Goal: Task Accomplishment & Management: Manage account settings

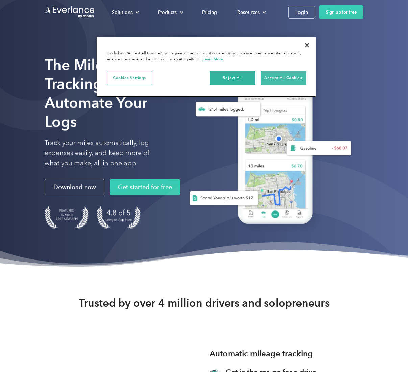
click at [274, 77] on button "Accept All Cookies" at bounding box center [284, 78] width 46 height 14
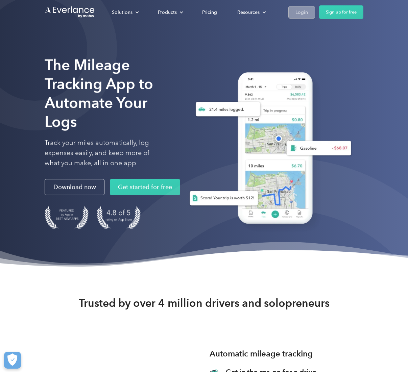
click at [305, 9] on div "Login" at bounding box center [302, 12] width 13 height 8
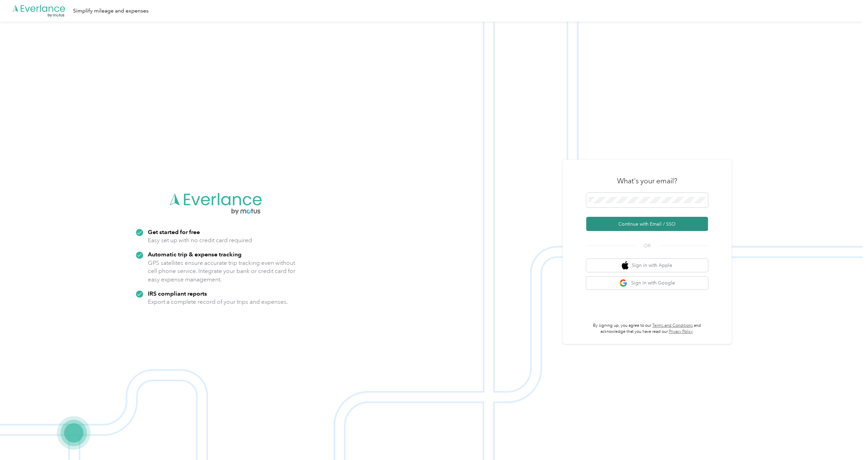
click at [408, 226] on button "Continue with Email / SSO" at bounding box center [647, 224] width 122 height 14
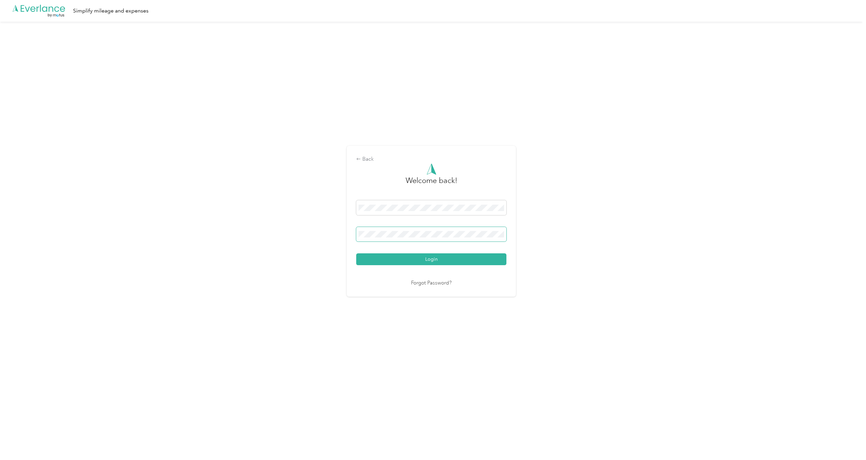
click at [408, 259] on button "Login" at bounding box center [431, 259] width 150 height 12
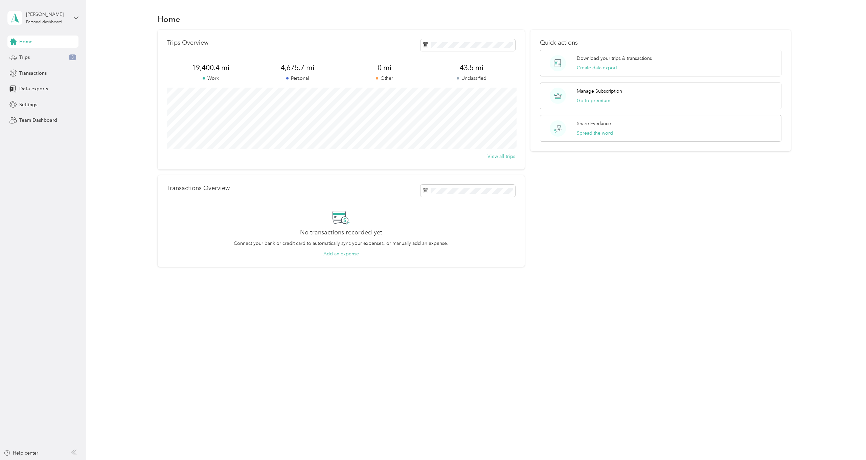
click at [74, 17] on icon at bounding box center [76, 18] width 4 height 2
click at [36, 73] on span "Transactions" at bounding box center [32, 73] width 27 height 7
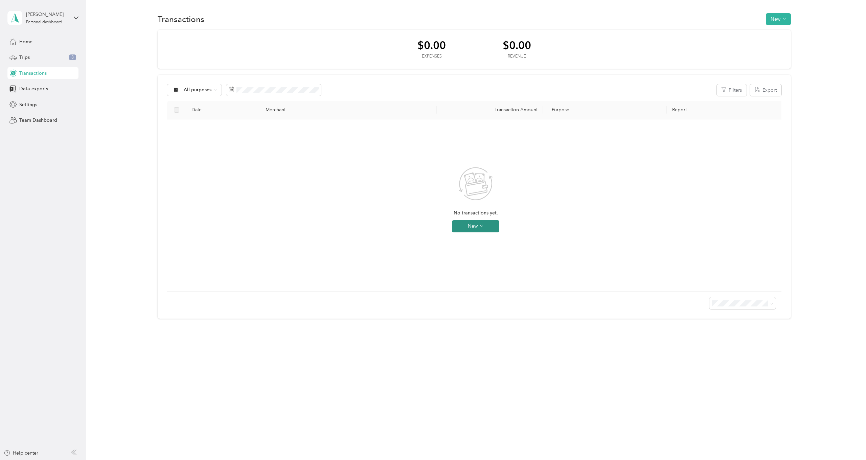
click at [408, 226] on icon "button" at bounding box center [481, 225] width 3 height 3
click at [392, 213] on div "No transactions yet. New" at bounding box center [476, 205] width 607 height 161
click at [408, 17] on button "New" at bounding box center [778, 19] width 25 height 12
click at [408, 25] on div "Transactions New" at bounding box center [474, 19] width 760 height 14
click at [28, 105] on span "Settings" at bounding box center [28, 104] width 18 height 7
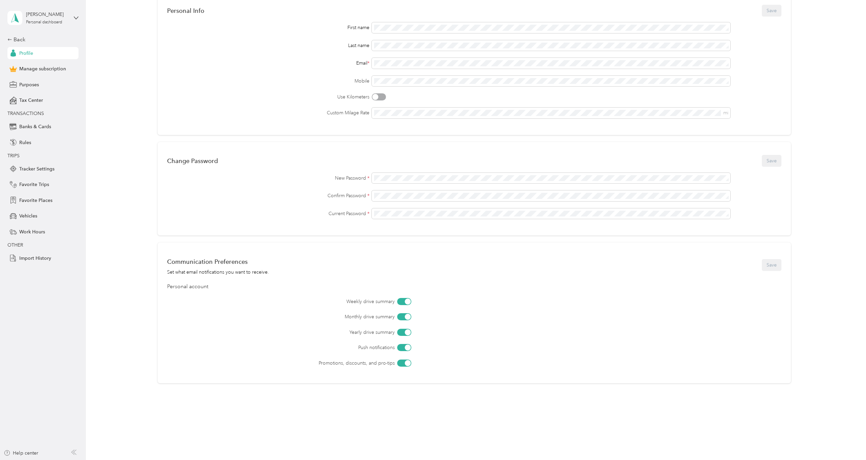
click at [34, 53] on div "Profile" at bounding box center [42, 53] width 71 height 12
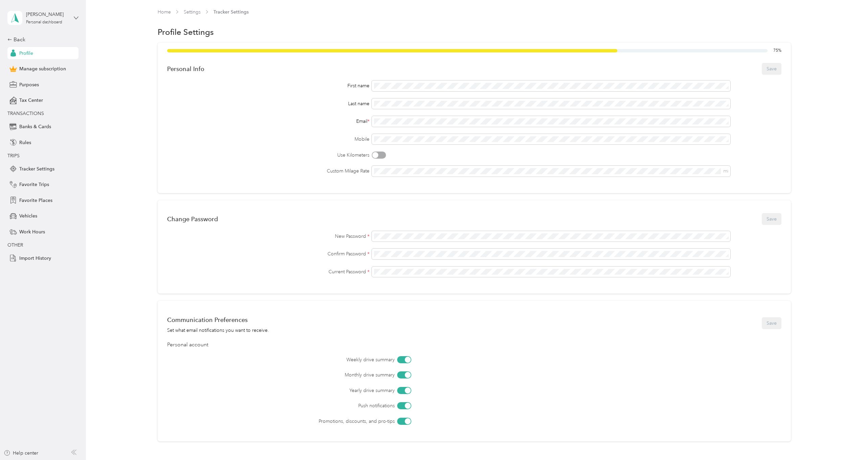
click at [75, 17] on icon at bounding box center [76, 18] width 4 height 2
click at [64, 92] on div "Back Profile Manage subscription Purposes Tax Center TRANSACTIONS Banks & Cards…" at bounding box center [42, 150] width 71 height 229
click at [51, 69] on span "Manage subscription" at bounding box center [42, 68] width 47 height 7
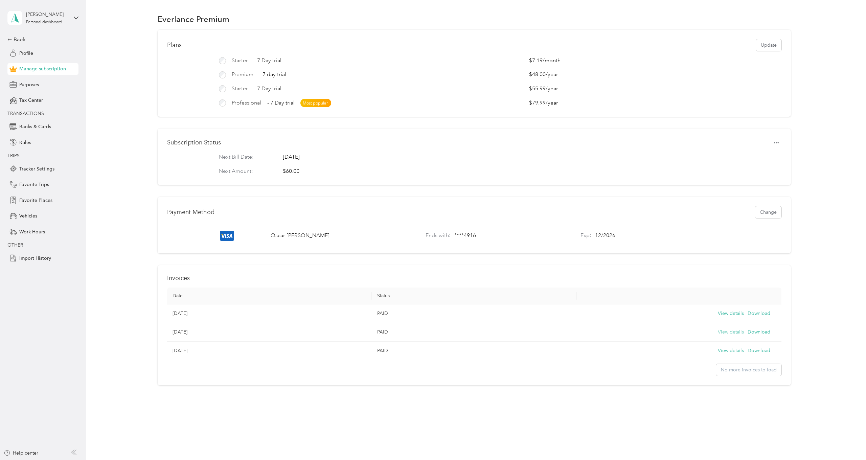
click at [408, 332] on button "View details" at bounding box center [731, 331] width 26 height 7
click at [408, 351] on button "Download" at bounding box center [759, 350] width 23 height 7
click at [408, 124] on div "Plans Update Starter - 7 Day trial $7.19 / month Premium - 7 day trial $48.00 /…" at bounding box center [474, 208] width 760 height 356
click at [408, 214] on button "Change" at bounding box center [768, 212] width 26 height 12
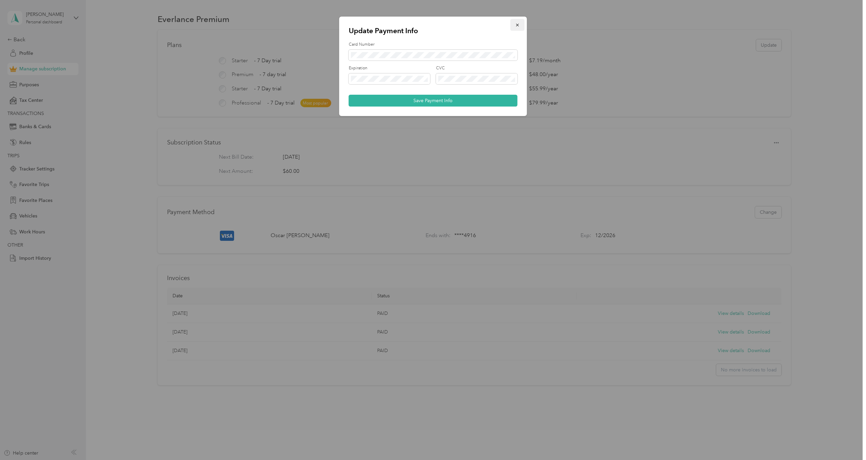
click at [408, 26] on icon "button" at bounding box center [517, 25] width 5 height 5
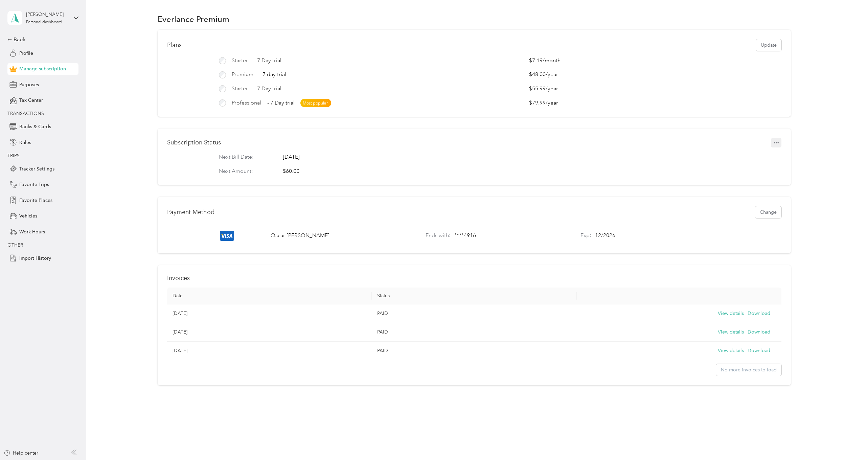
click at [408, 143] on icon "button" at bounding box center [776, 142] width 5 height 1
click at [408, 155] on span "Set to cancel" at bounding box center [799, 154] width 27 height 7
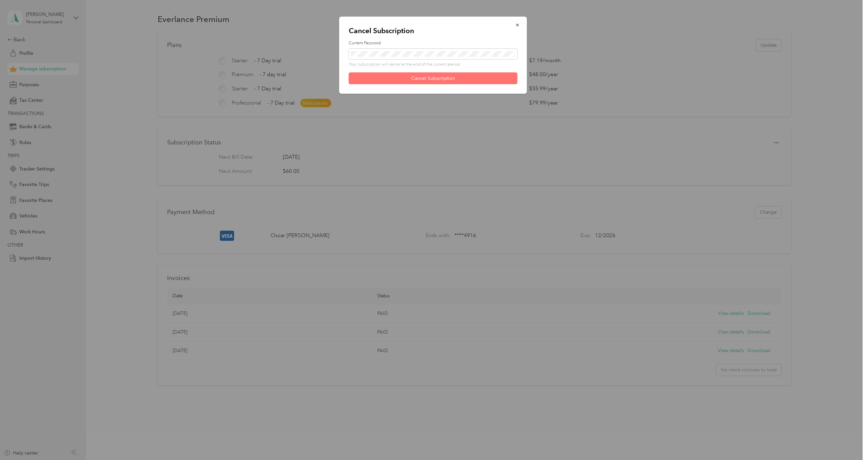
click at [408, 80] on button "Cancel Subscription" at bounding box center [433, 78] width 169 height 12
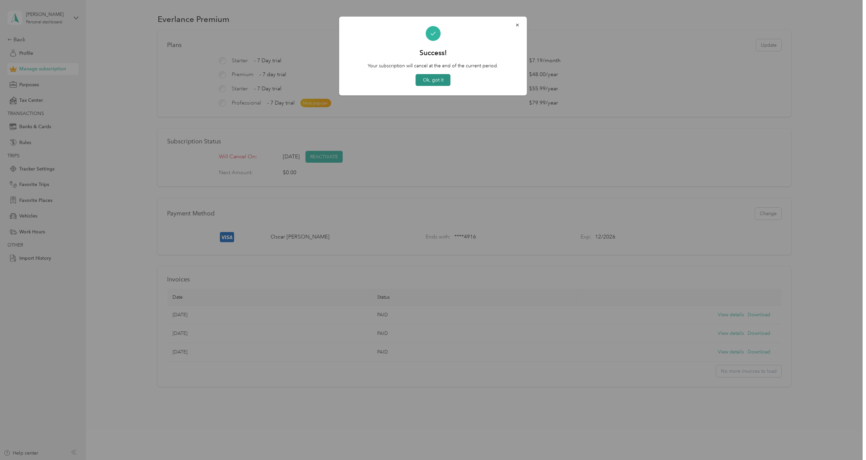
click at [408, 82] on button "Ok, got it" at bounding box center [433, 80] width 35 height 12
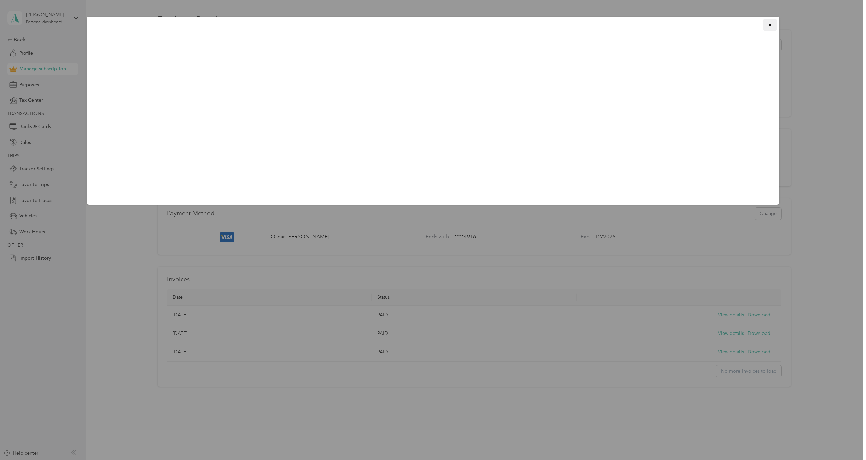
click at [408, 24] on icon "button" at bounding box center [770, 25] width 5 height 5
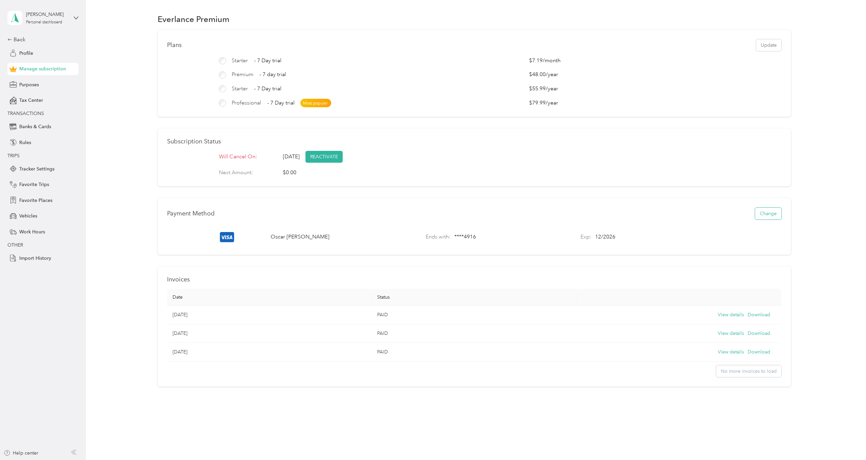
click at [408, 212] on button "Change" at bounding box center [768, 214] width 26 height 12
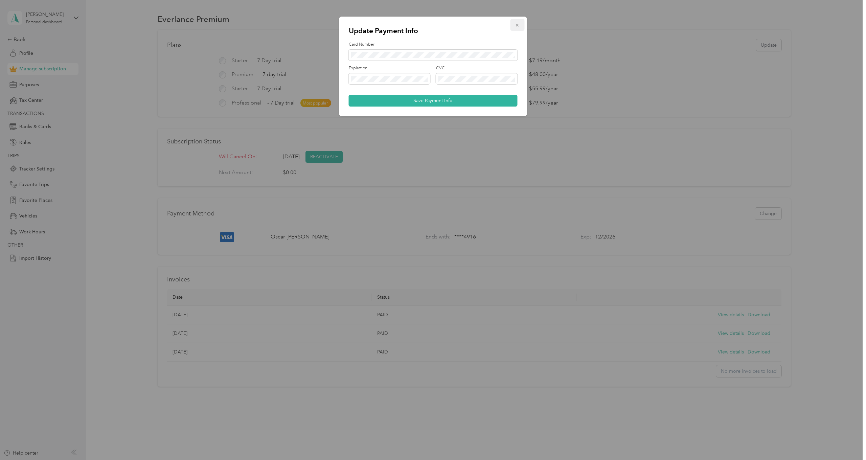
click at [408, 25] on icon "button" at bounding box center [517, 25] width 3 height 3
